Goal: Task Accomplishment & Management: Manage account settings

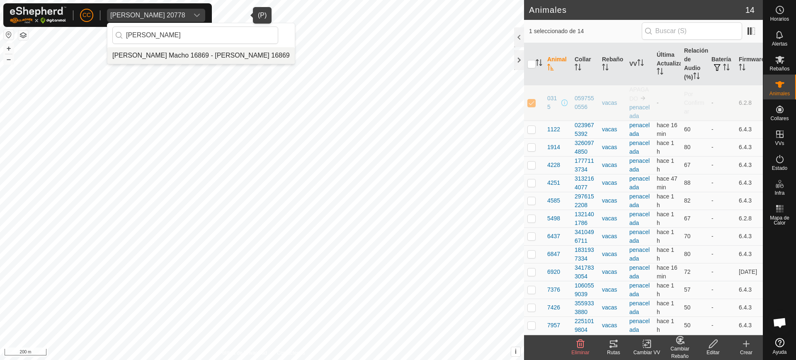
type input "[PERSON_NAME]"
click at [145, 51] on li "[PERSON_NAME] Macho 16869 - [PERSON_NAME] 16869" at bounding box center [200, 55] width 187 height 17
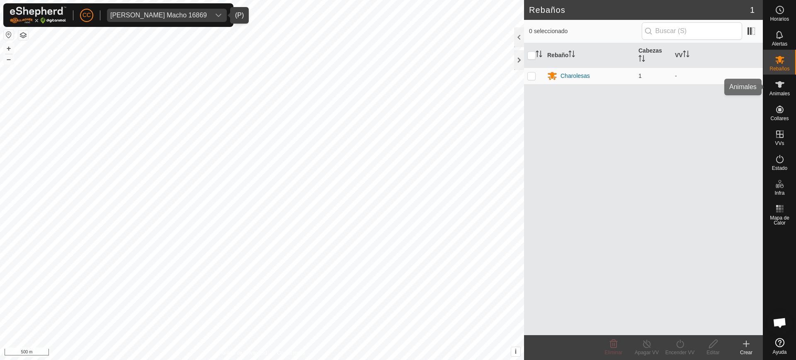
click at [781, 87] on icon at bounding box center [780, 85] width 10 height 10
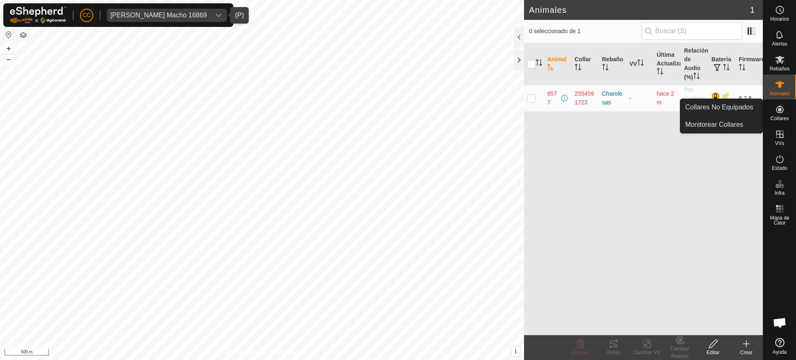
click at [781, 116] on span "Collares" at bounding box center [779, 118] width 18 height 5
click at [743, 106] on link "Collares No Equipados" at bounding box center [721, 107] width 82 height 17
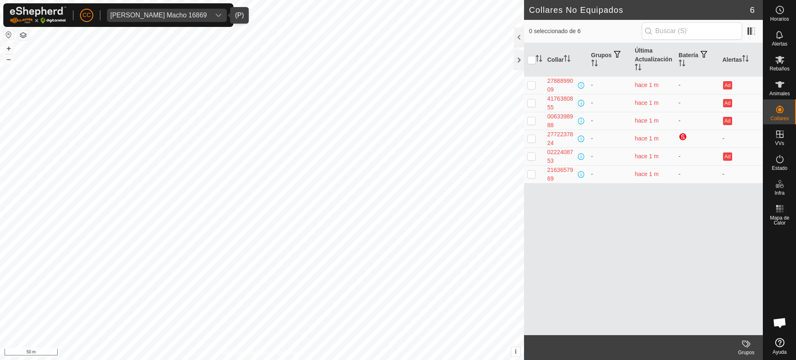
click at [165, 18] on div "[PERSON_NAME] Macho 16869" at bounding box center [158, 15] width 97 height 7
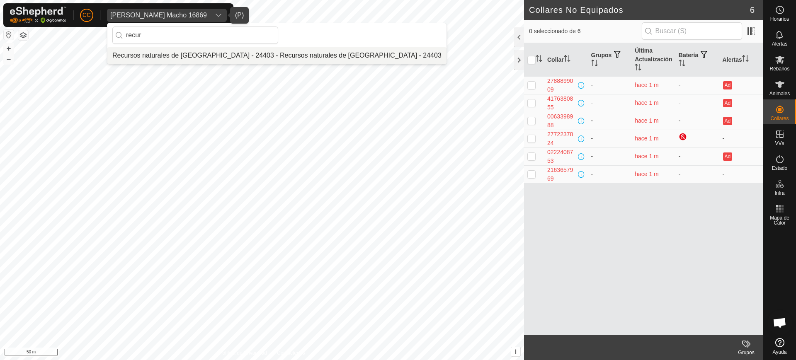
type input "recur"
click at [201, 51] on li "Recursos naturales de [GEOGRAPHIC_DATA] - 24403 - Recursos naturales de [GEOGRA…" at bounding box center [276, 55] width 339 height 17
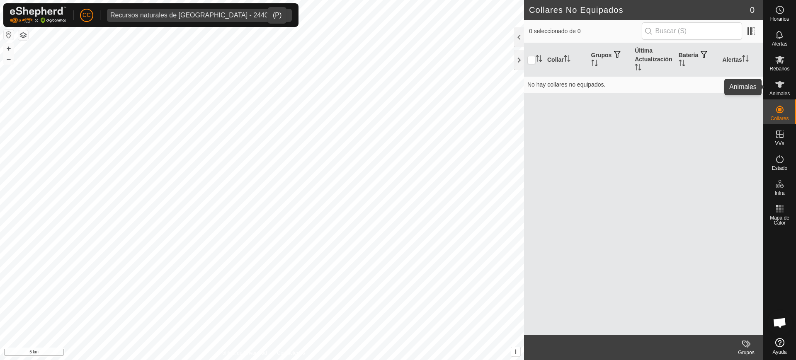
click at [794, 87] on div "Animales" at bounding box center [779, 87] width 33 height 25
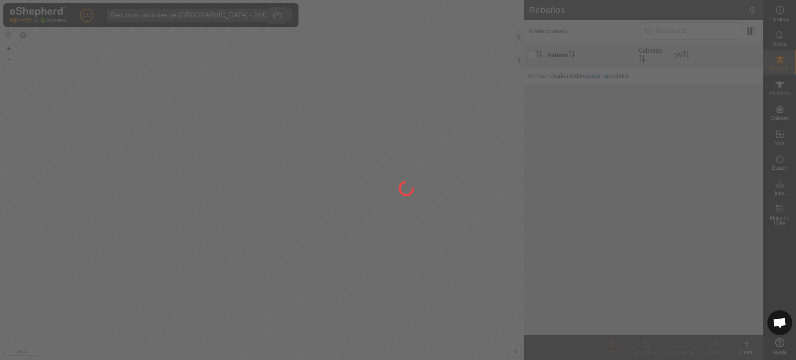
click at [777, 104] on div at bounding box center [398, 180] width 796 height 360
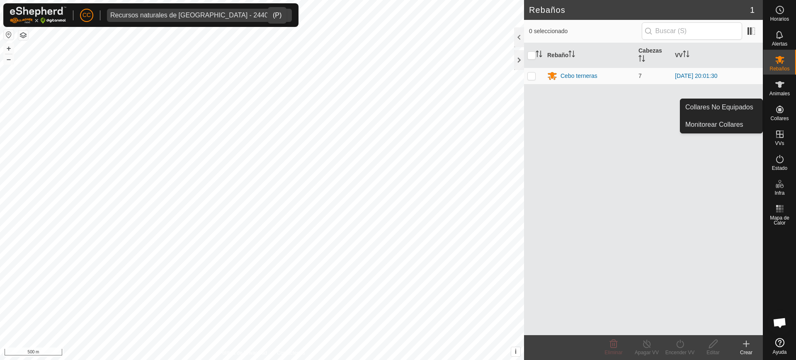
click at [779, 108] on icon at bounding box center [780, 109] width 10 height 10
click at [750, 102] on link "Collares No Equipados" at bounding box center [721, 107] width 82 height 17
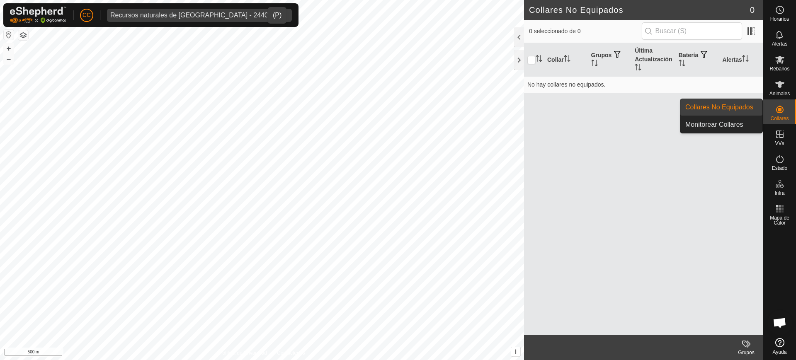
click at [754, 109] on link "Collares No Equipados" at bounding box center [721, 107] width 82 height 17
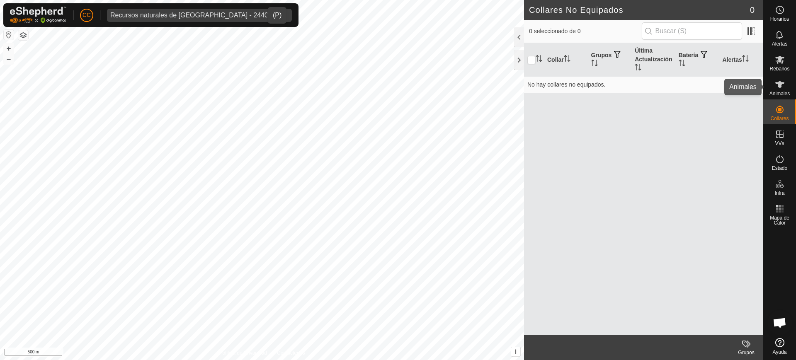
click at [772, 92] on span "Animales" at bounding box center [779, 93] width 20 height 5
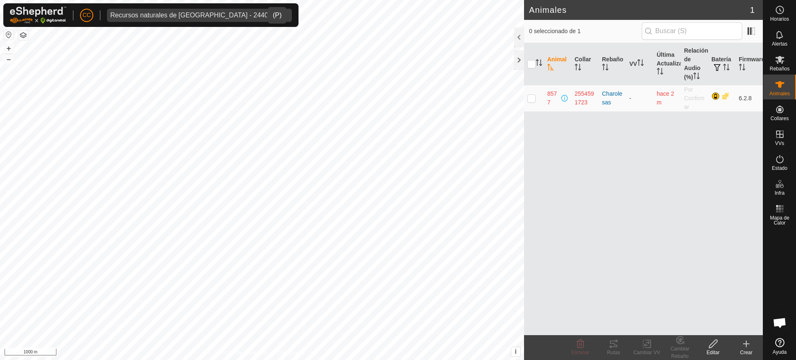
click at [213, 15] on div "Recursos naturales de [GEOGRAPHIC_DATA] - 24403" at bounding box center [191, 15] width 162 height 7
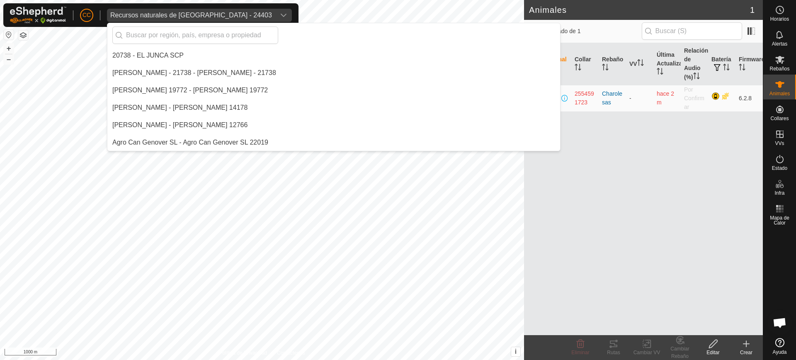
scroll to position [5256, 0]
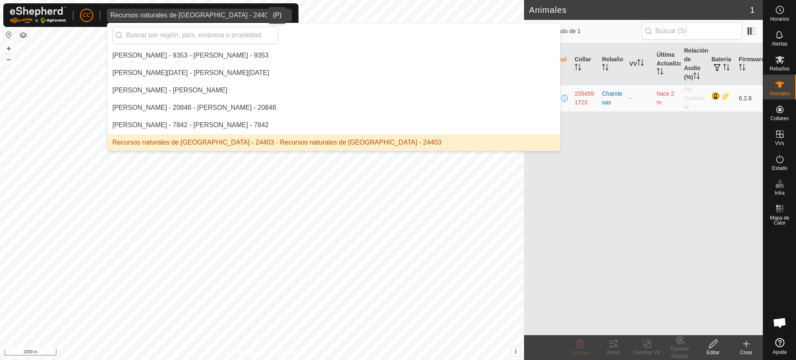
click at [324, 148] on li "Recursos naturales de [GEOGRAPHIC_DATA] - 24403 - Recursos naturales de [GEOGRA…" at bounding box center [333, 142] width 453 height 17
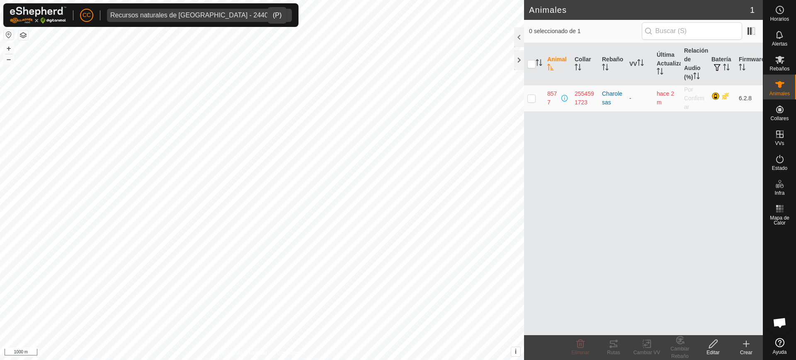
drag, startPoint x: 204, startPoint y: 18, endPoint x: 203, endPoint y: 14, distance: 4.7
click at [204, 18] on span "Recursos naturales de [GEOGRAPHIC_DATA] - 24403" at bounding box center [191, 15] width 168 height 13
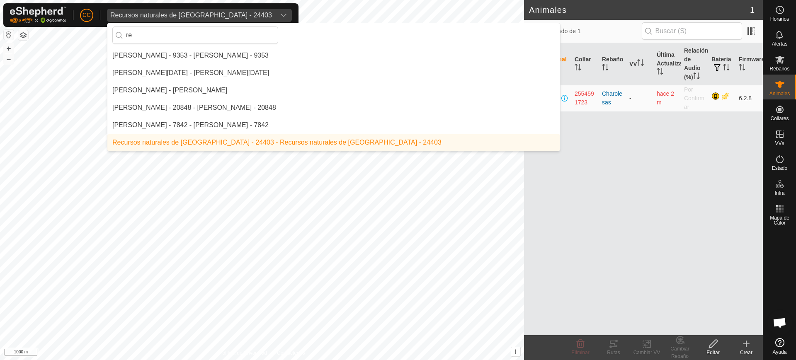
scroll to position [922, 0]
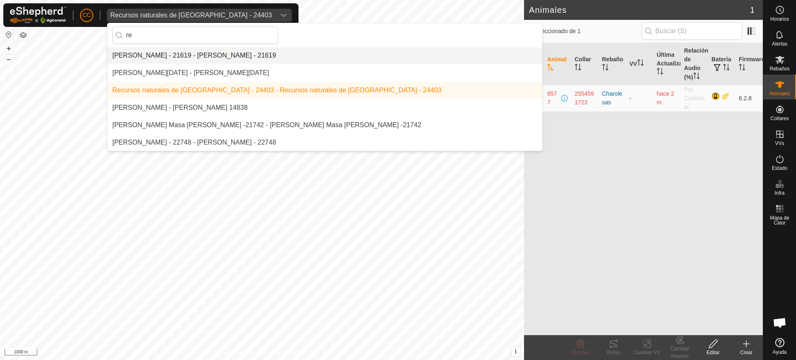
type input "re"
click at [90, 10] on p-avatar "CC" at bounding box center [86, 15] width 13 height 13
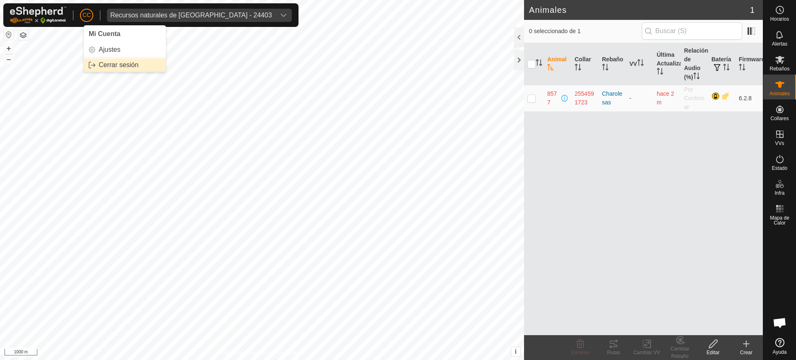
click at [116, 60] on link "Cerrar sesión" at bounding box center [125, 64] width 82 height 13
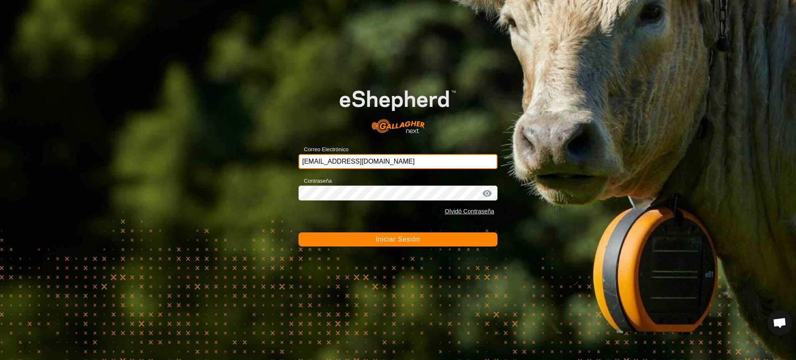
drag, startPoint x: 403, startPoint y: 155, endPoint x: 252, endPoint y: 158, distance: 150.9
click at [260, 159] on div "Correo Electrónico [EMAIL_ADDRESS][DOMAIN_NAME] Contraseña Olvidó Contraseña In…" at bounding box center [398, 180] width 796 height 360
paste input "[EMAIL_ADDRESS][DOMAIN_NAME]"
type input "[EMAIL_ADDRESS][DOMAIN_NAME]"
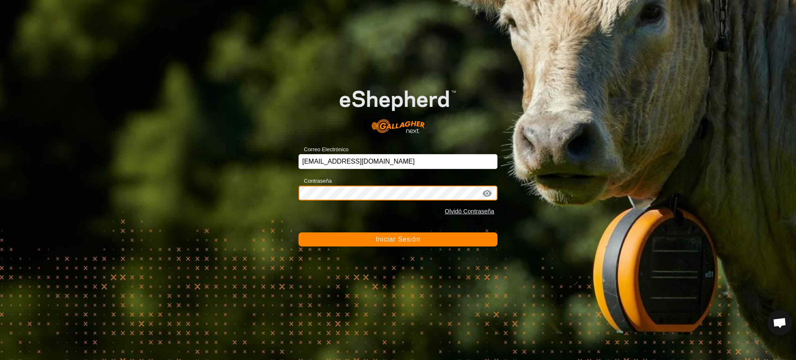
click at [252, 196] on div "Correo Electrónico [EMAIL_ADDRESS][DOMAIN_NAME] Contraseña Olvidó Contraseña In…" at bounding box center [398, 180] width 796 height 360
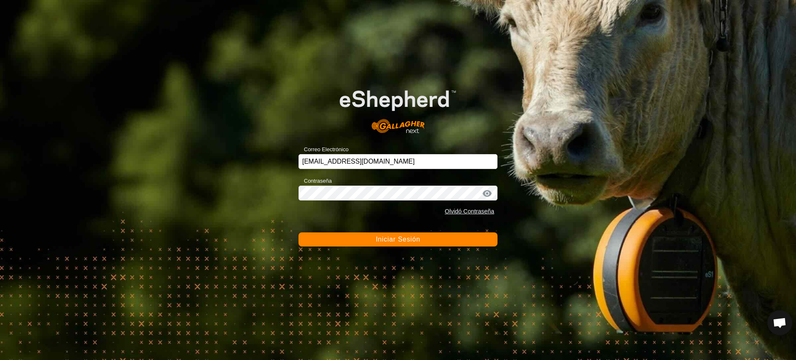
click at [377, 228] on form "Correo Electrónico [EMAIL_ADDRESS][DOMAIN_NAME] Contraseña Olvidó Contraseña In…" at bounding box center [397, 160] width 199 height 173
click at [381, 238] on span "Iniciar Sesión" at bounding box center [397, 239] width 44 height 7
